Goal: Navigation & Orientation: Find specific page/section

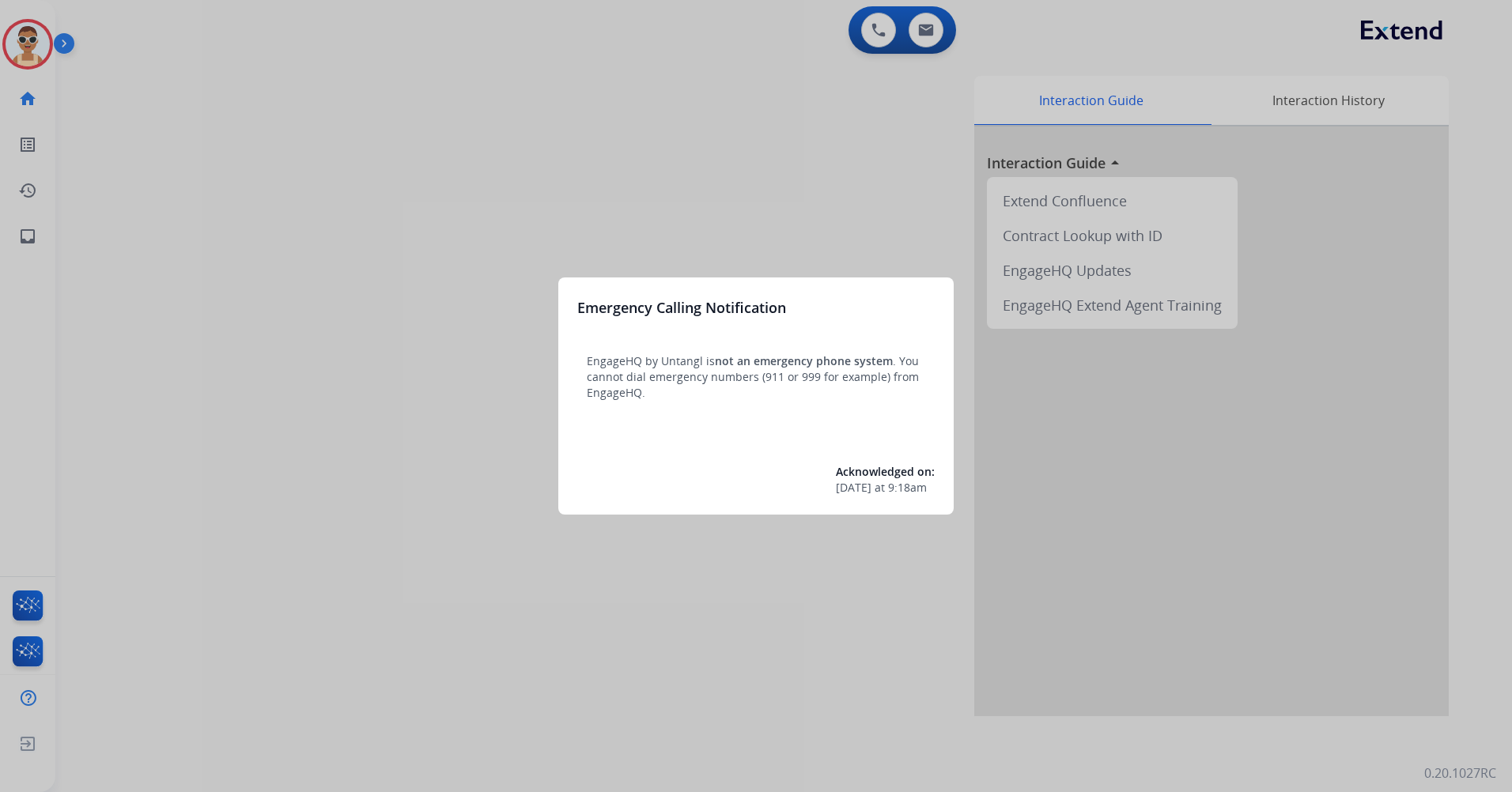
click at [362, 357] on div at bounding box center [756, 396] width 1512 height 792
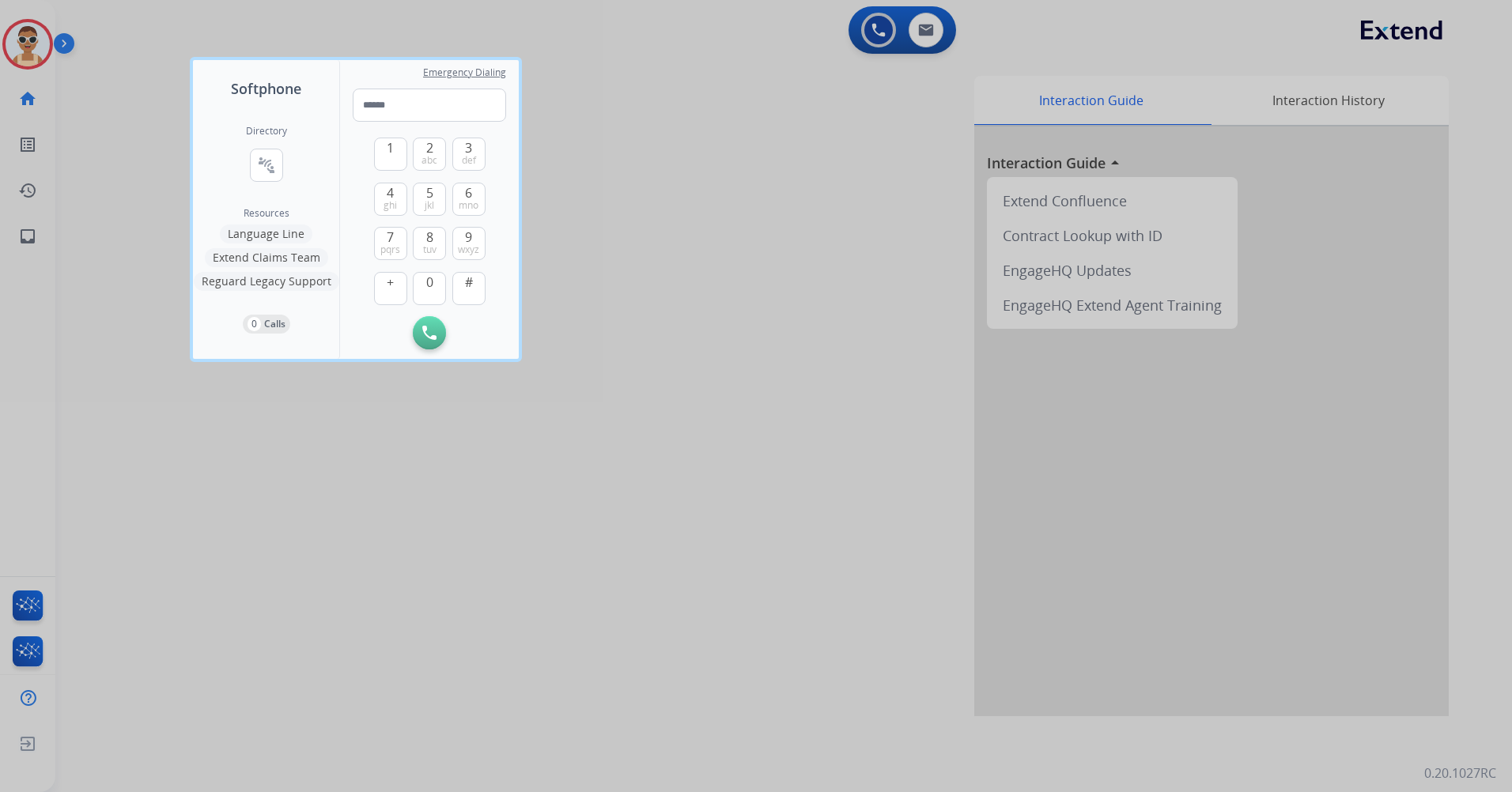
click at [365, 474] on div at bounding box center [756, 396] width 1512 height 792
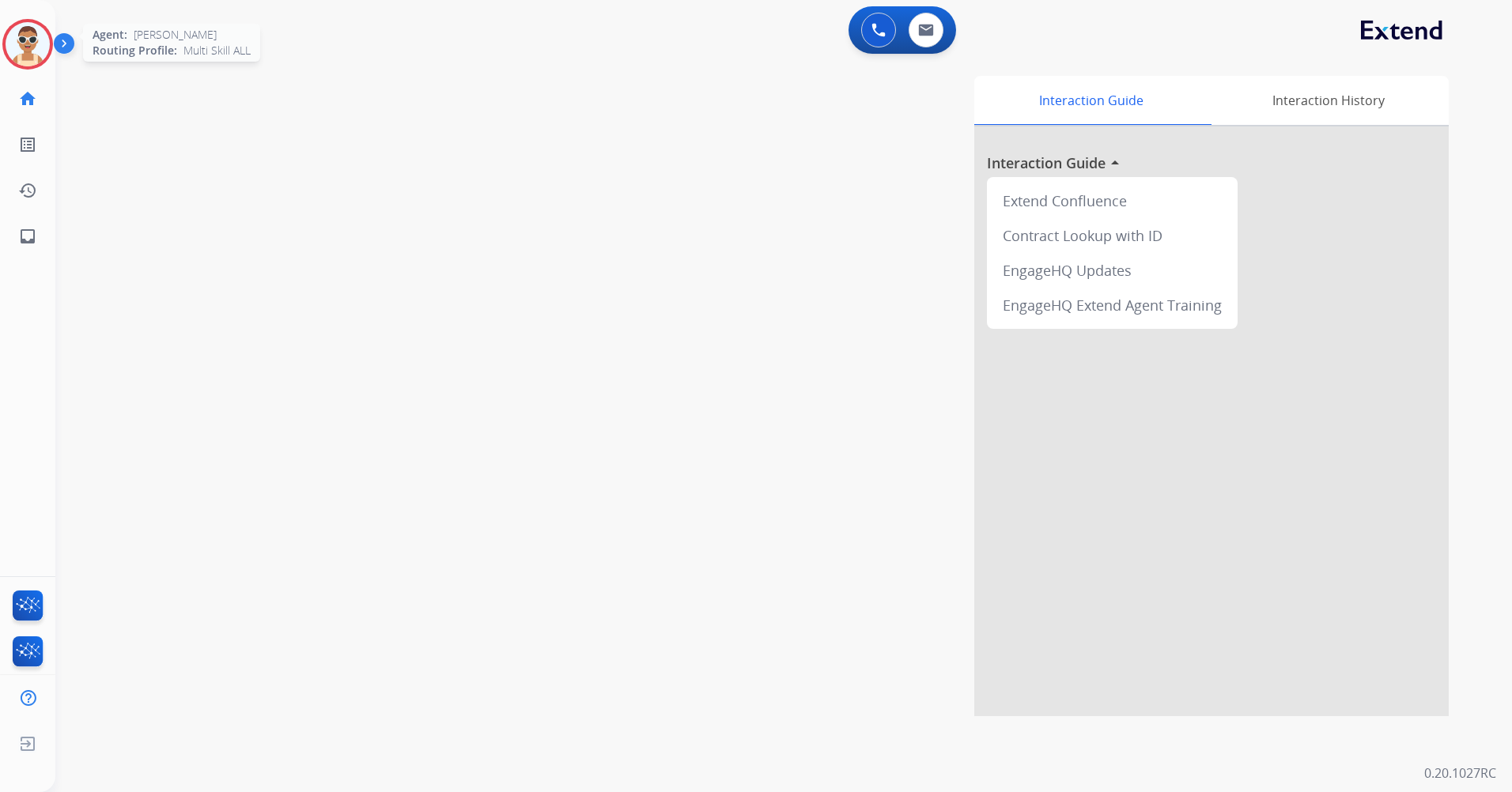
drag, startPoint x: 37, startPoint y: 63, endPoint x: 52, endPoint y: 72, distance: 17.5
click at [37, 62] on img at bounding box center [27, 44] width 45 height 45
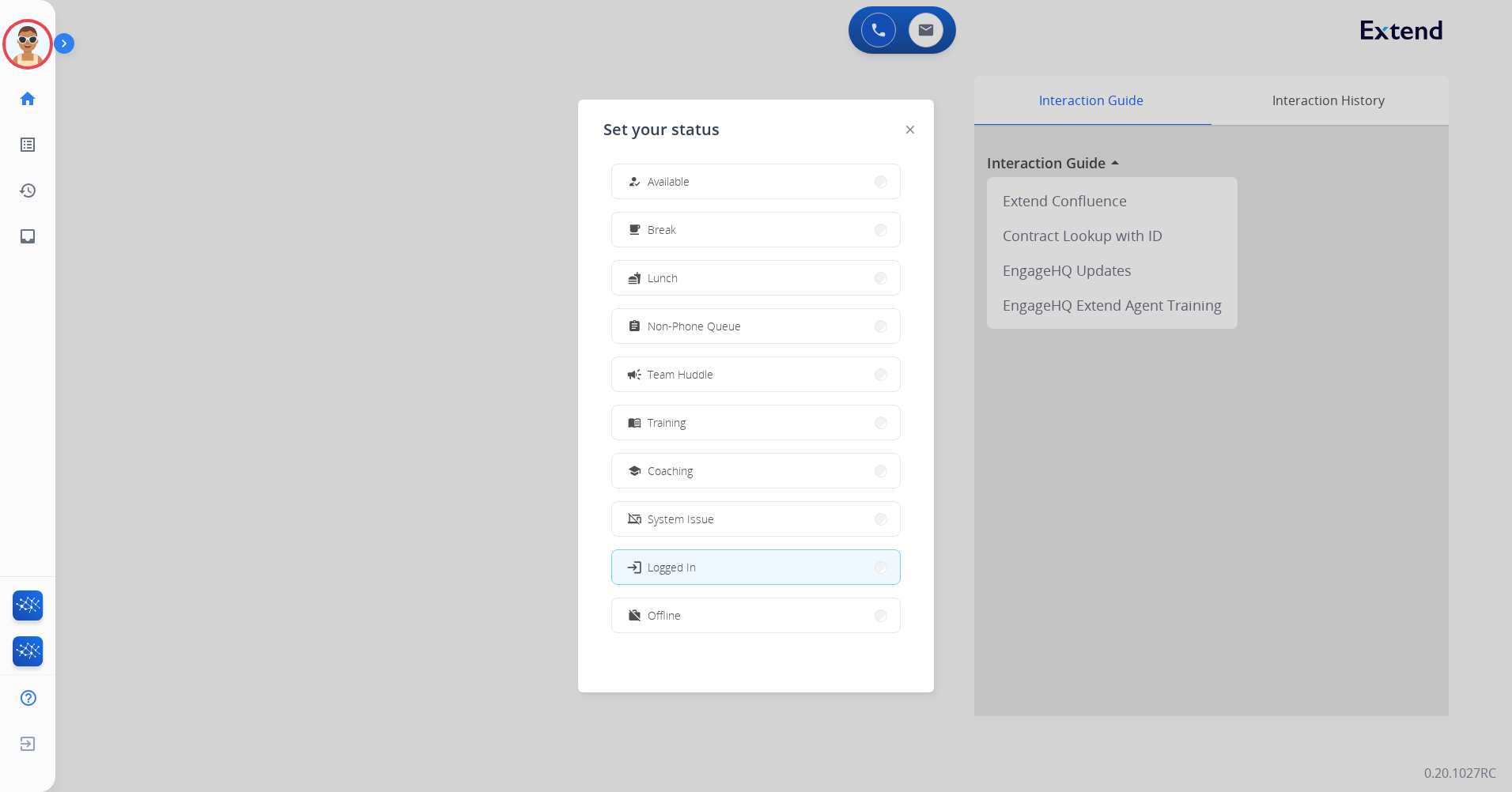
scroll to position [4, 0]
click at [747, 623] on button "work_off Offline" at bounding box center [756, 614] width 287 height 34
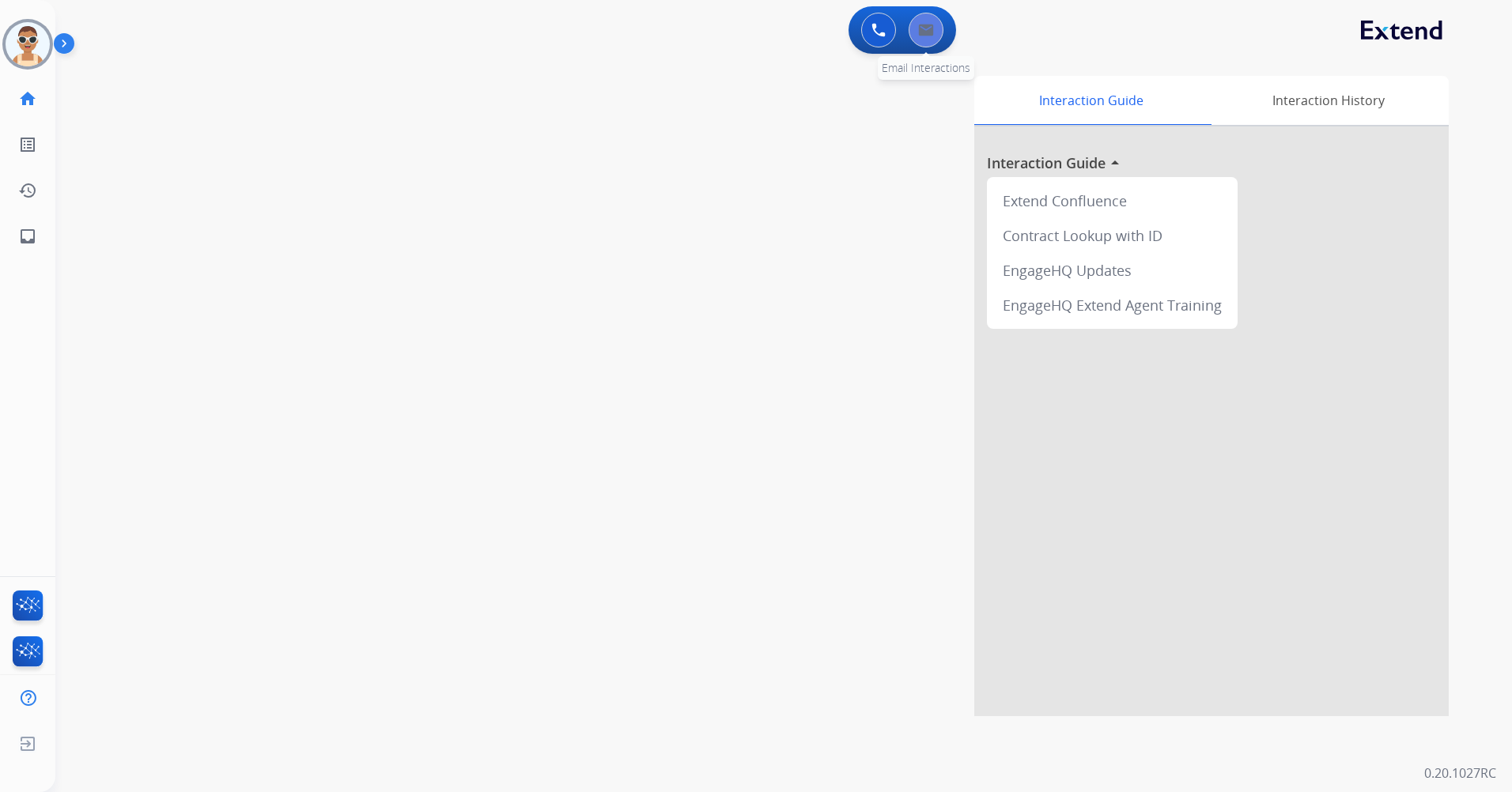
click at [916, 31] on button at bounding box center [926, 30] width 35 height 35
